Goal: Find specific page/section: Find specific page/section

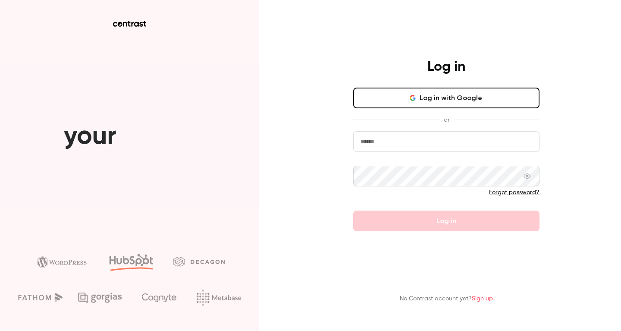
click at [413, 140] on input "email" at bounding box center [446, 141] width 186 height 21
click at [438, 96] on button "Log in with Google" at bounding box center [446, 98] width 186 height 21
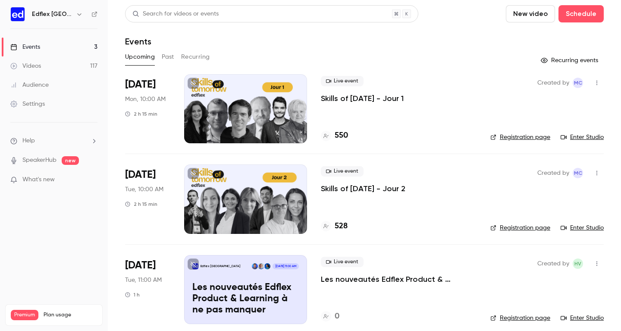
click at [338, 136] on h4 "550" at bounding box center [341, 136] width 13 height 12
click at [341, 226] on h4 "528" at bounding box center [341, 226] width 13 height 12
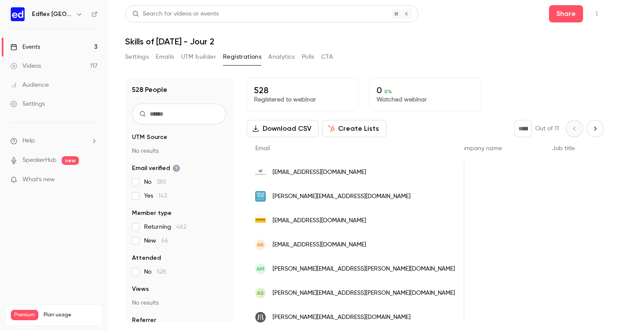
scroll to position [0, 317]
